Goal: Task Accomplishment & Management: Manage account settings

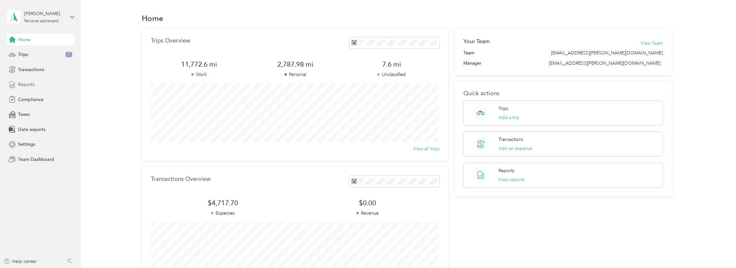
click at [28, 83] on span "Reports" at bounding box center [26, 84] width 16 height 7
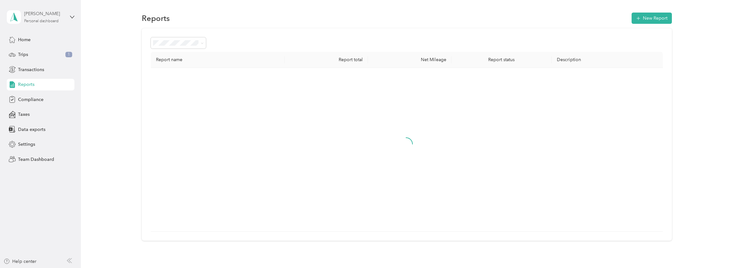
click at [57, 16] on div "Austin Roberts" at bounding box center [44, 13] width 40 height 7
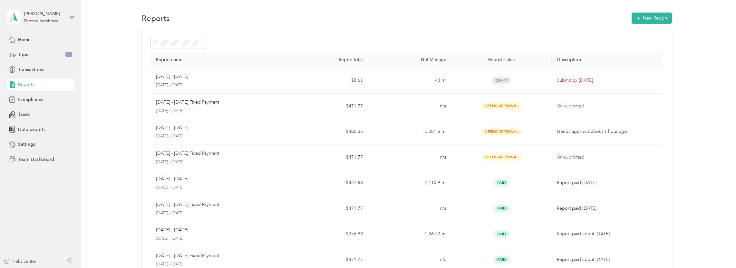
click at [43, 51] on div "Team dashboard" at bounding box center [29, 53] width 34 height 7
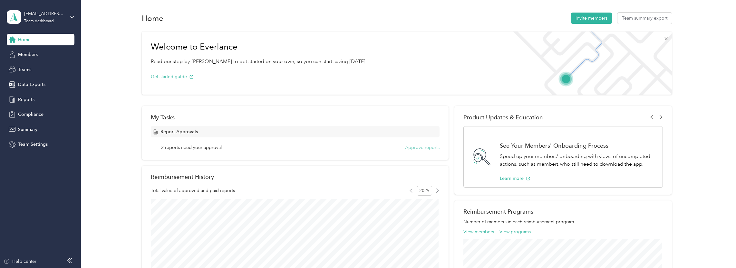
click at [419, 150] on button "Approve reports" at bounding box center [422, 147] width 34 height 7
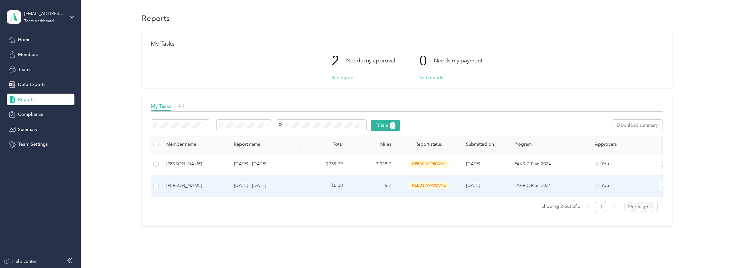
click at [209, 183] on div "Robin Little" at bounding box center [194, 185] width 57 height 7
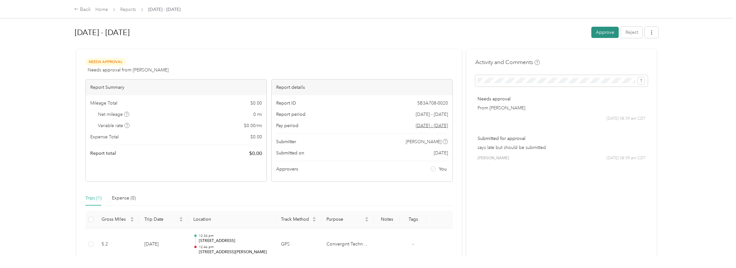
click at [599, 32] on button "Approve" at bounding box center [604, 32] width 27 height 11
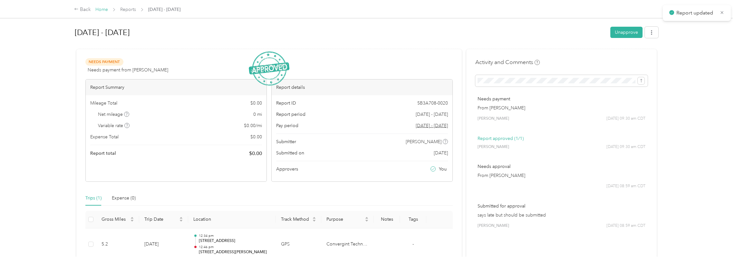
click at [100, 11] on link "Home" at bounding box center [101, 9] width 13 height 5
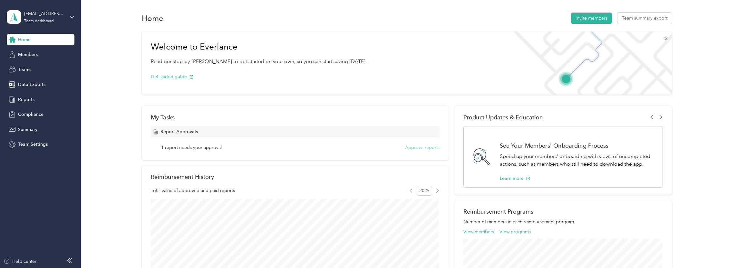
click at [436, 146] on button "Approve reports" at bounding box center [422, 147] width 34 height 7
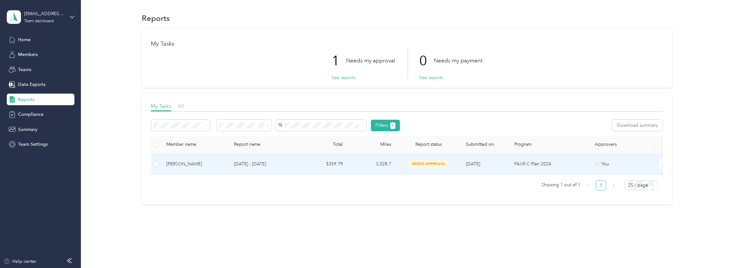
click at [279, 163] on p "Aug 1 - 31, 2025" at bounding box center [264, 164] width 61 height 7
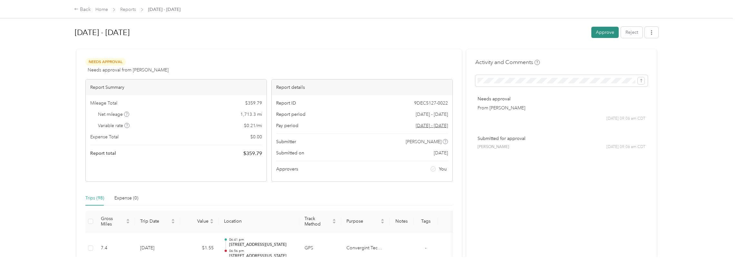
click at [596, 35] on button "Approve" at bounding box center [604, 32] width 27 height 11
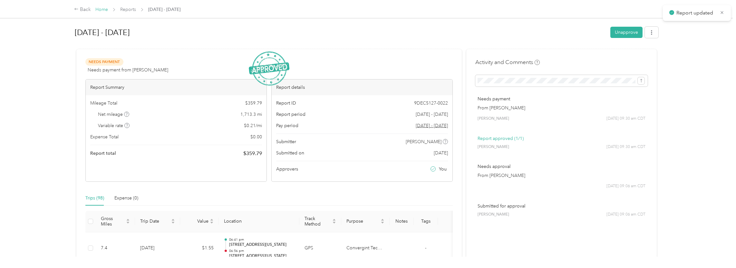
click at [103, 10] on link "Home" at bounding box center [101, 9] width 13 height 5
